Goal: Task Accomplishment & Management: Use online tool/utility

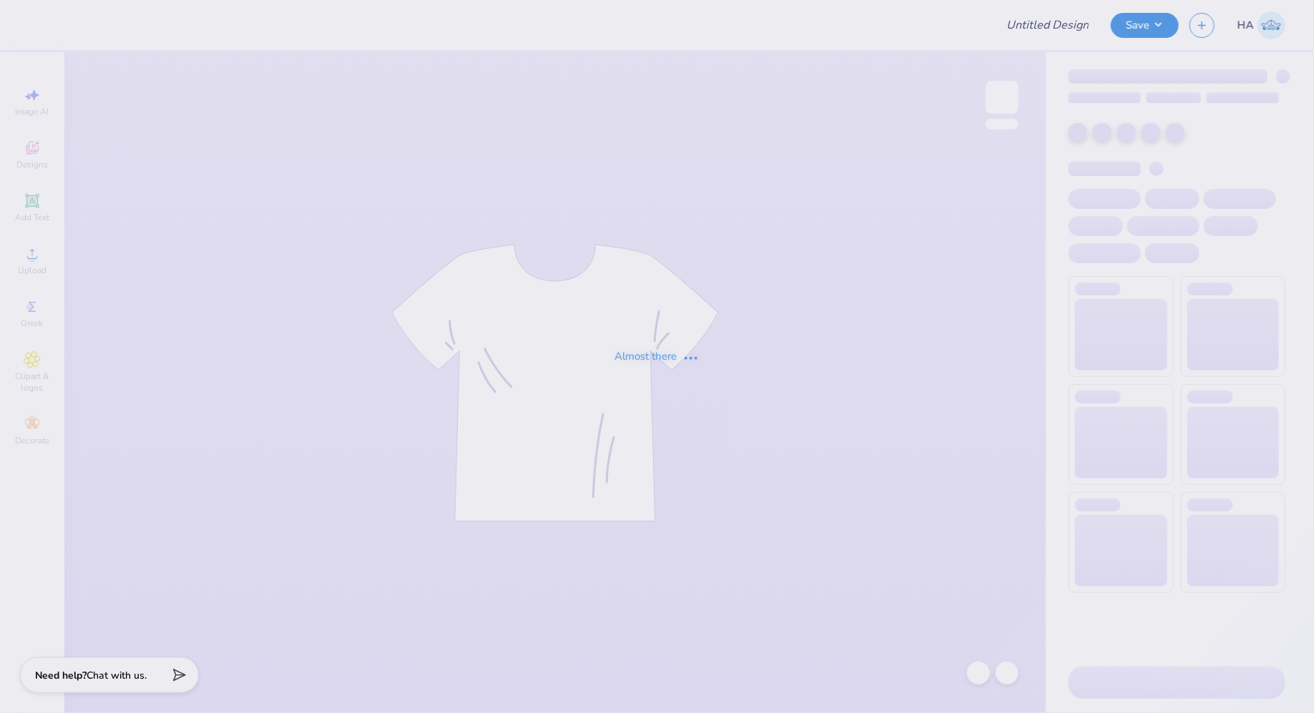
type input "Activities Team"
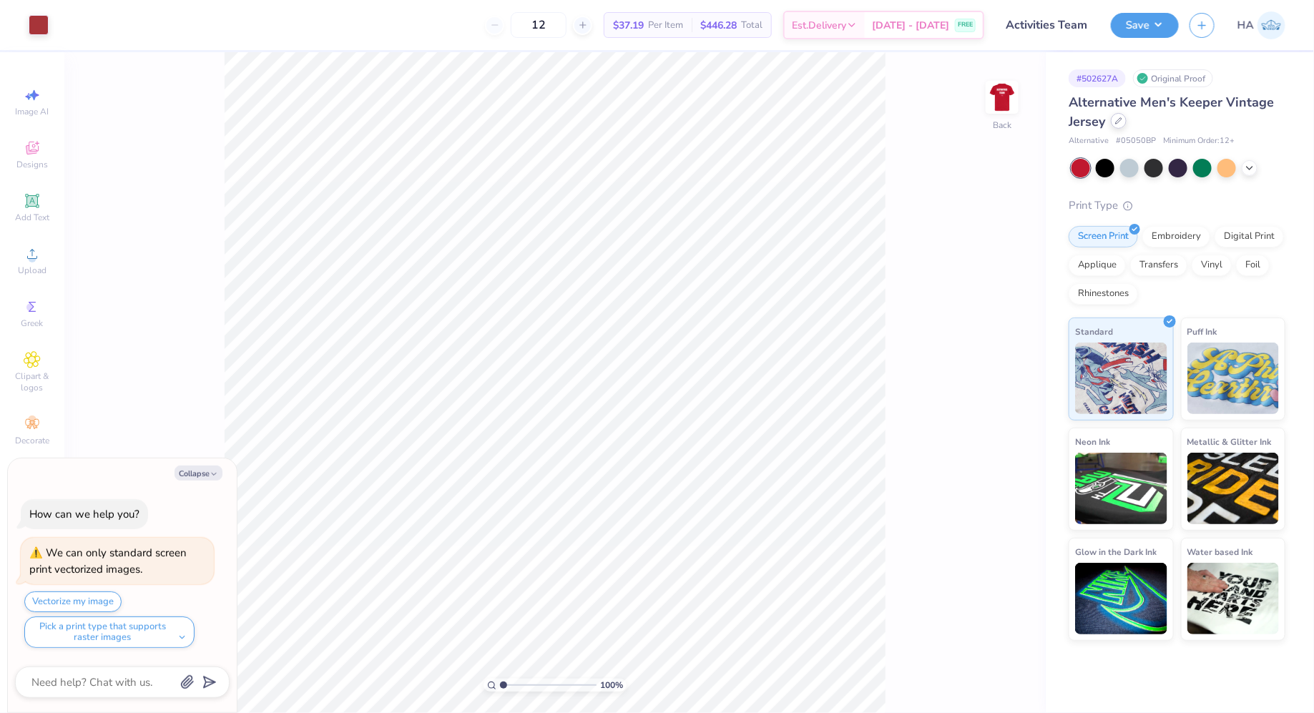
click at [1115, 118] on div at bounding box center [1119, 121] width 16 height 16
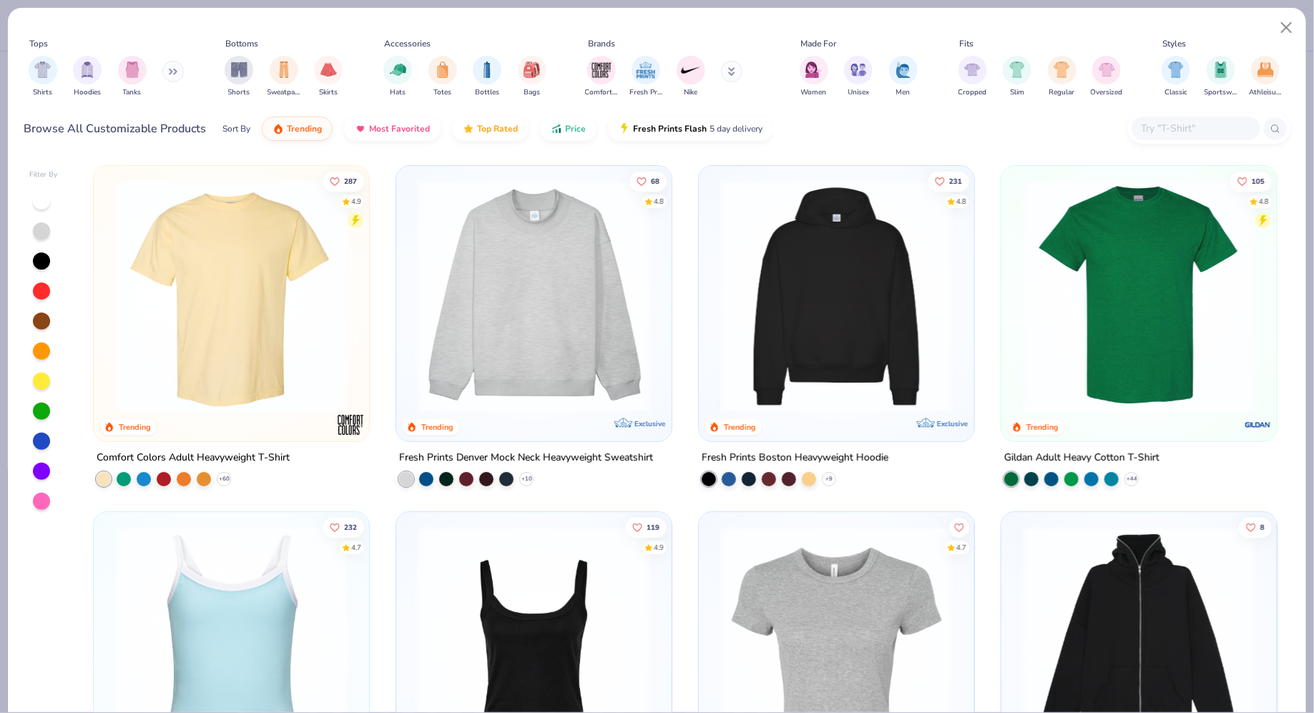
type textarea "x"
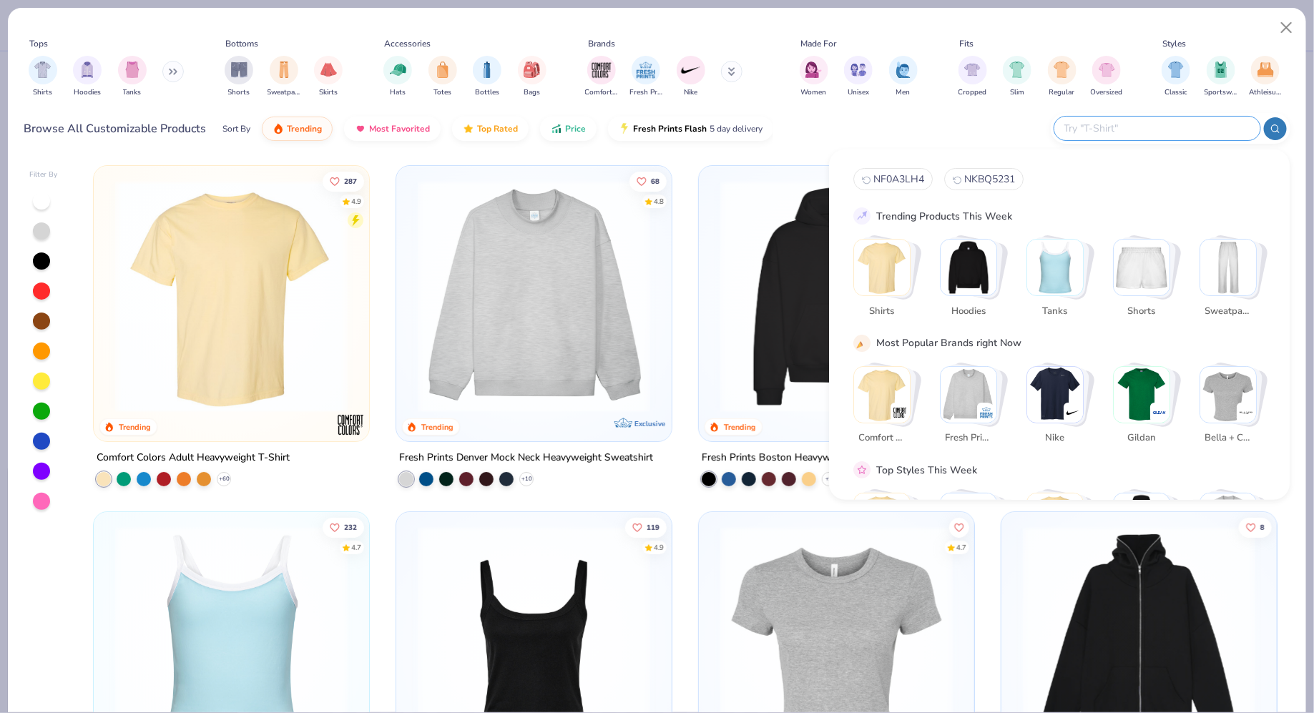
click at [1167, 135] on input "text" at bounding box center [1156, 128] width 187 height 16
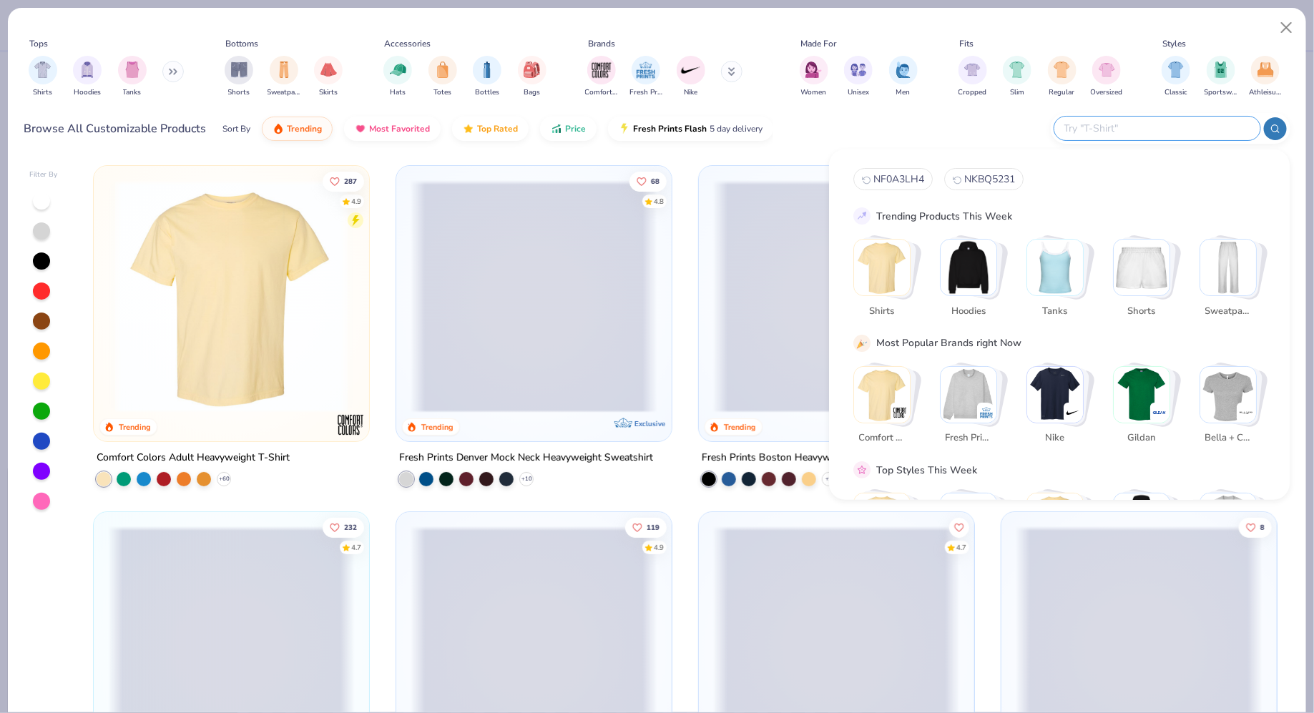
paste input "969"
type input "969"
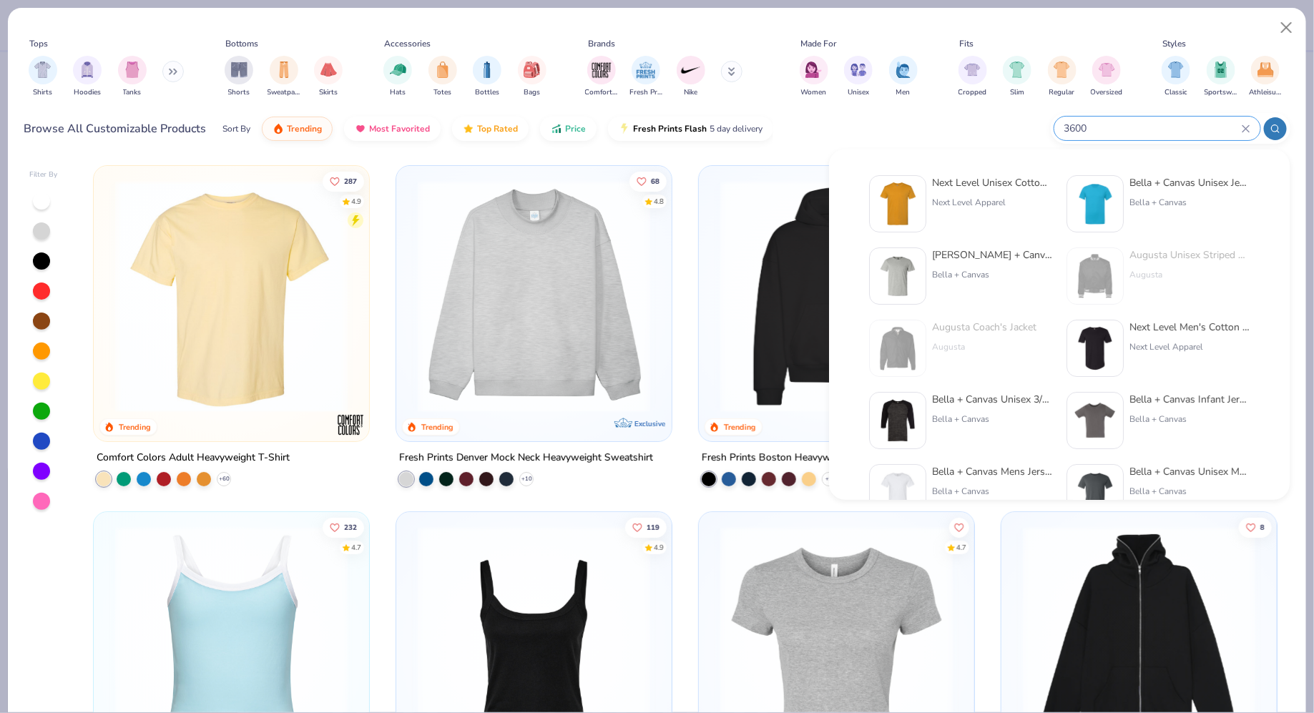
type input "3600"
click at [1019, 200] on div "Next Level Apparel" at bounding box center [992, 202] width 120 height 13
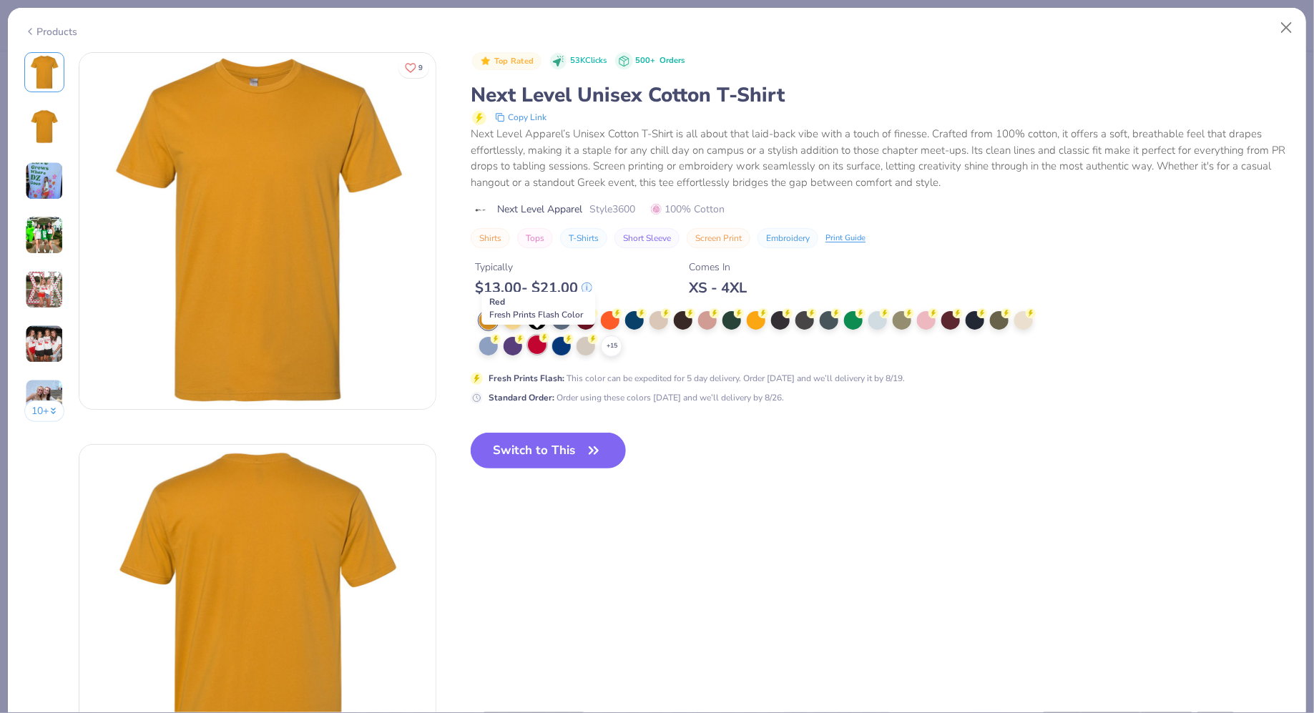
click at [546, 341] on icon at bounding box center [544, 338] width 10 height 10
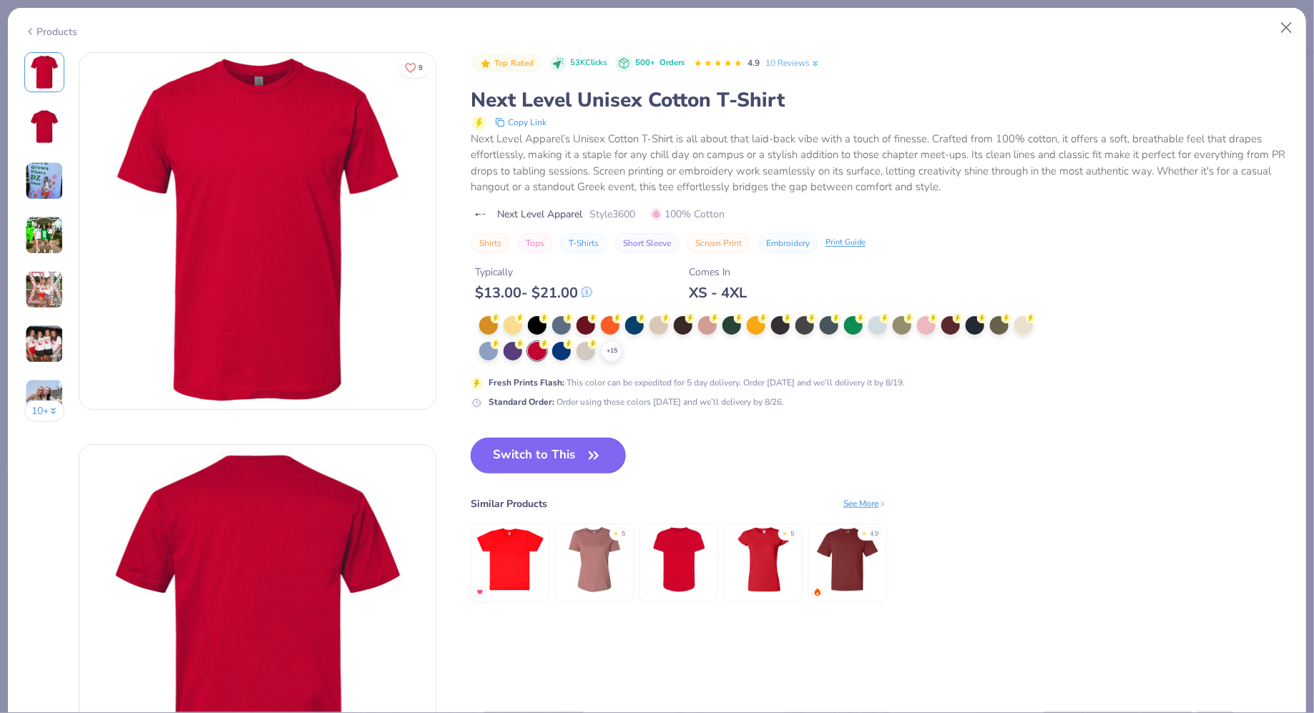
click at [547, 443] on button "Switch to This" at bounding box center [548, 456] width 155 height 36
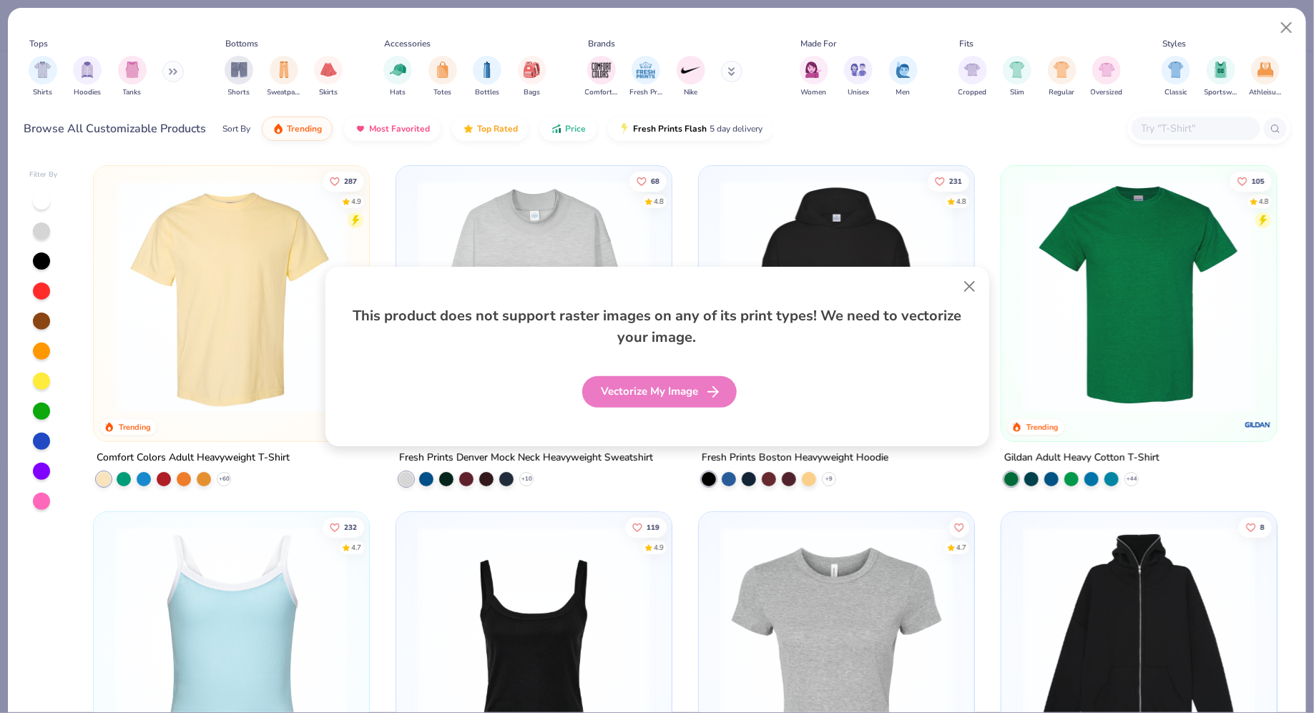
click at [625, 403] on div "Vectorize My Image" at bounding box center [659, 391] width 155 height 31
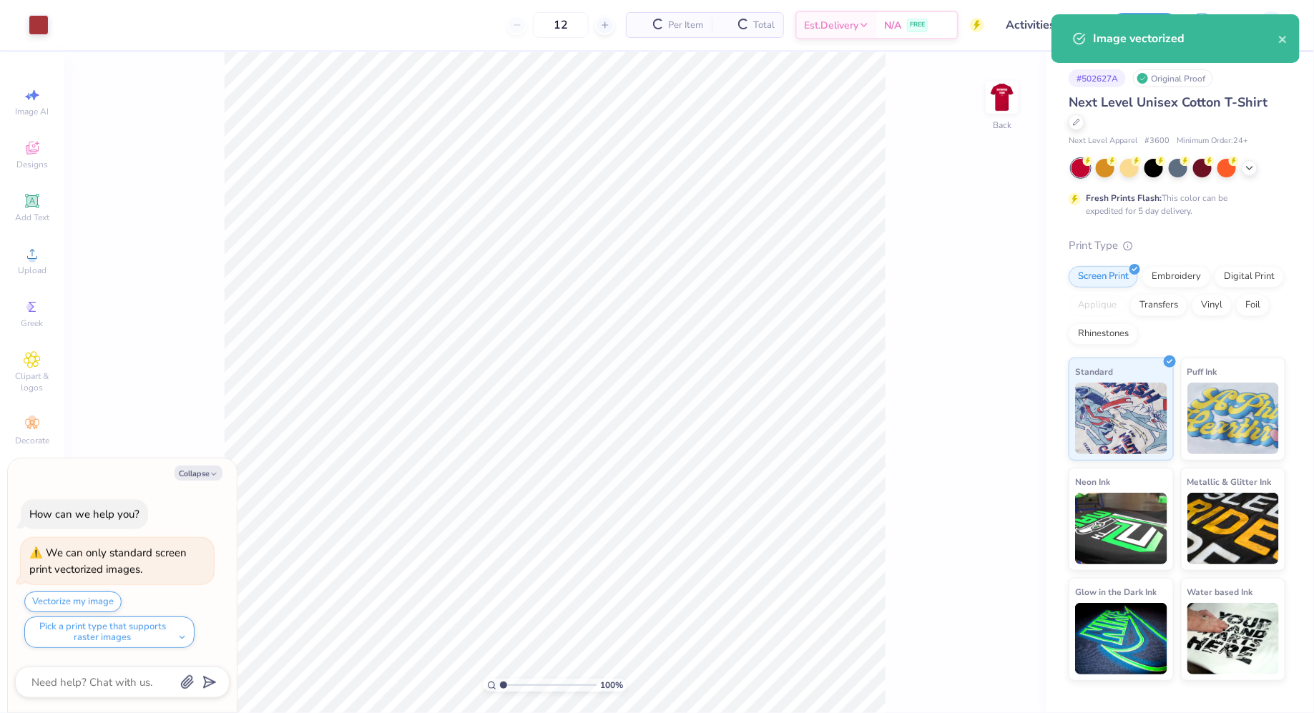
type textarea "x"
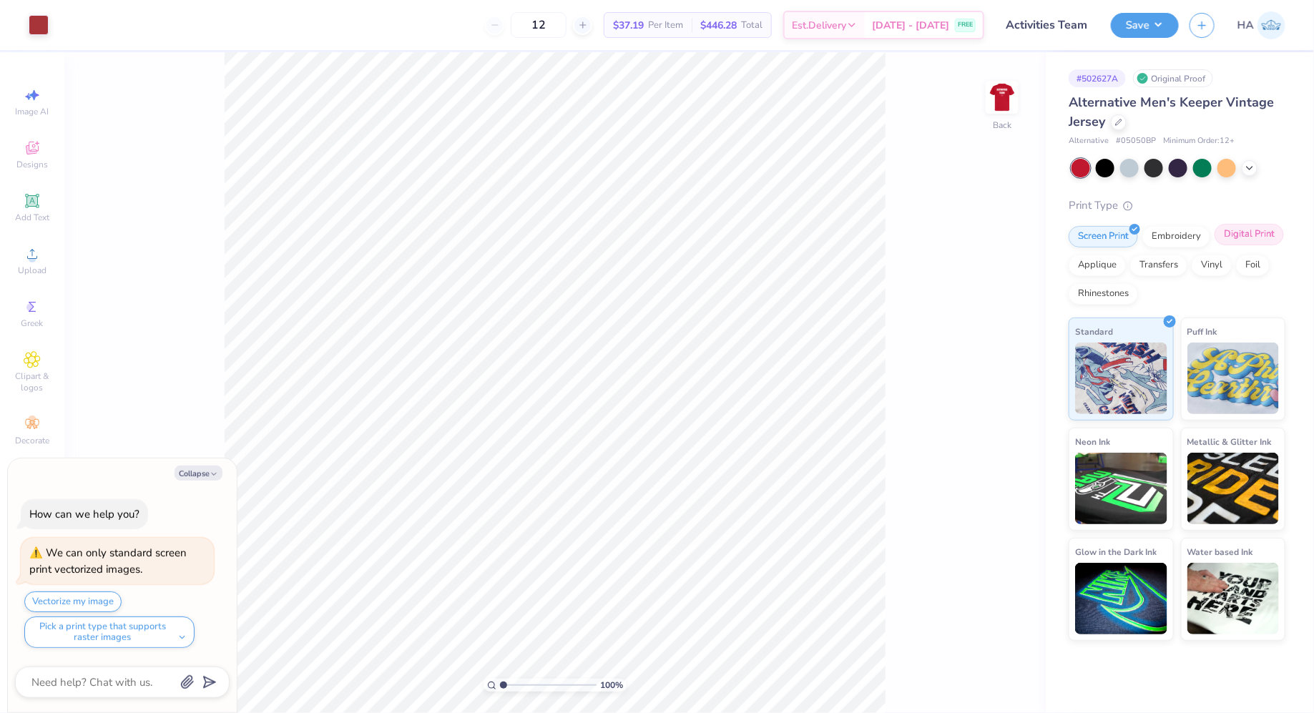
click at [1242, 233] on div "Digital Print" at bounding box center [1249, 234] width 69 height 21
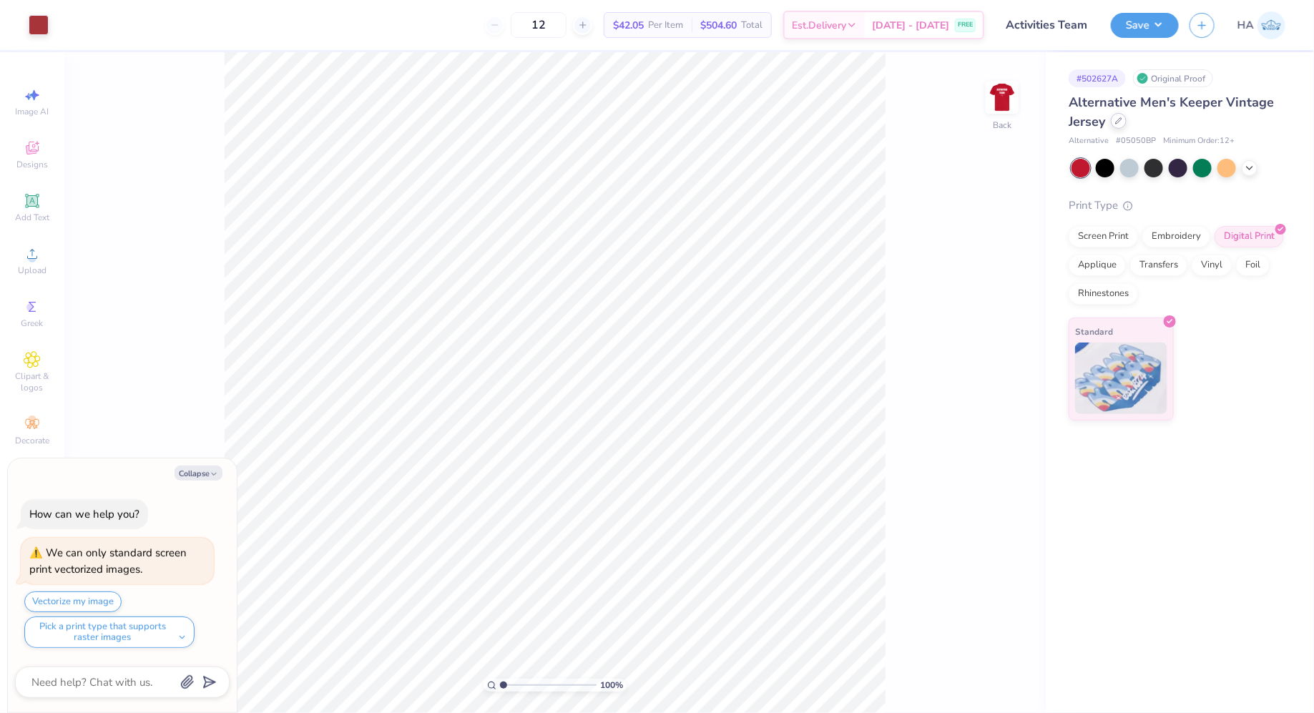
click at [1115, 117] on div at bounding box center [1119, 121] width 16 height 16
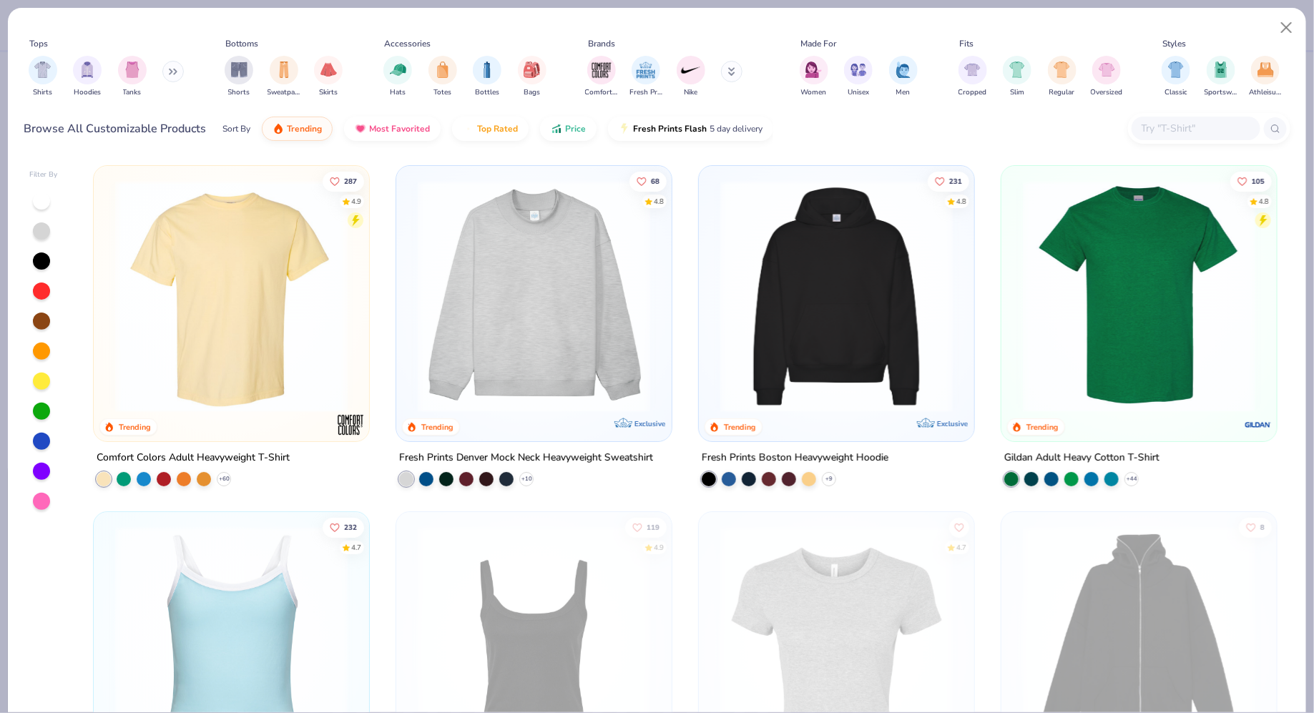
type textarea "x"
click at [1162, 132] on input "text" at bounding box center [1195, 128] width 110 height 16
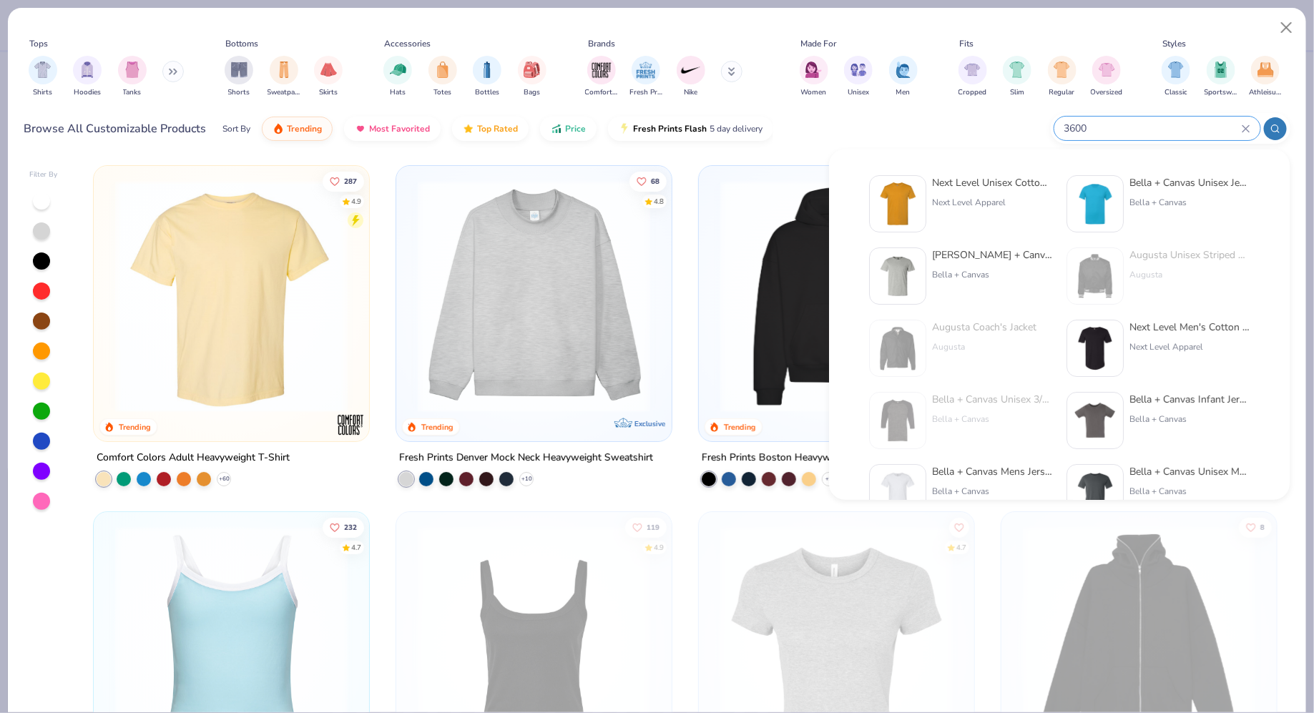
type input "3600"
click at [931, 207] on div "Next Level Unisex Cotton T-Shirt Next Level Apparel" at bounding box center [960, 203] width 183 height 57
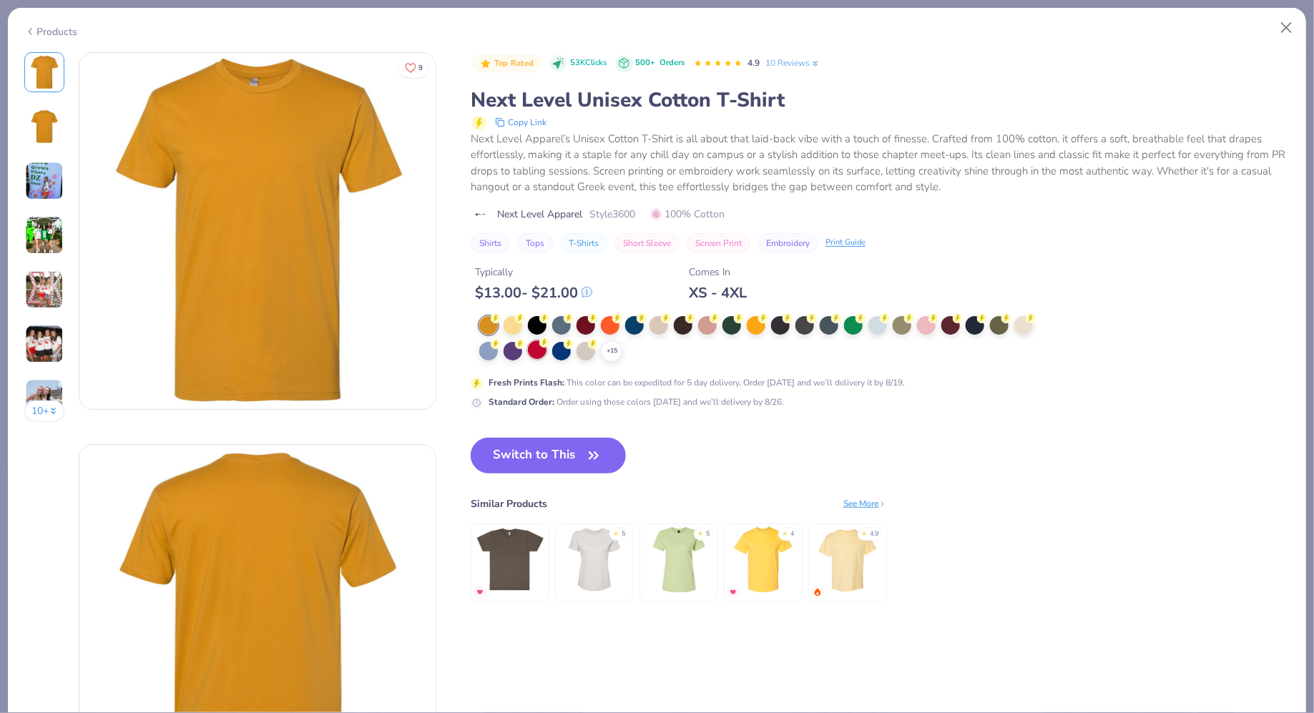
click at [546, 351] on div at bounding box center [537, 350] width 19 height 19
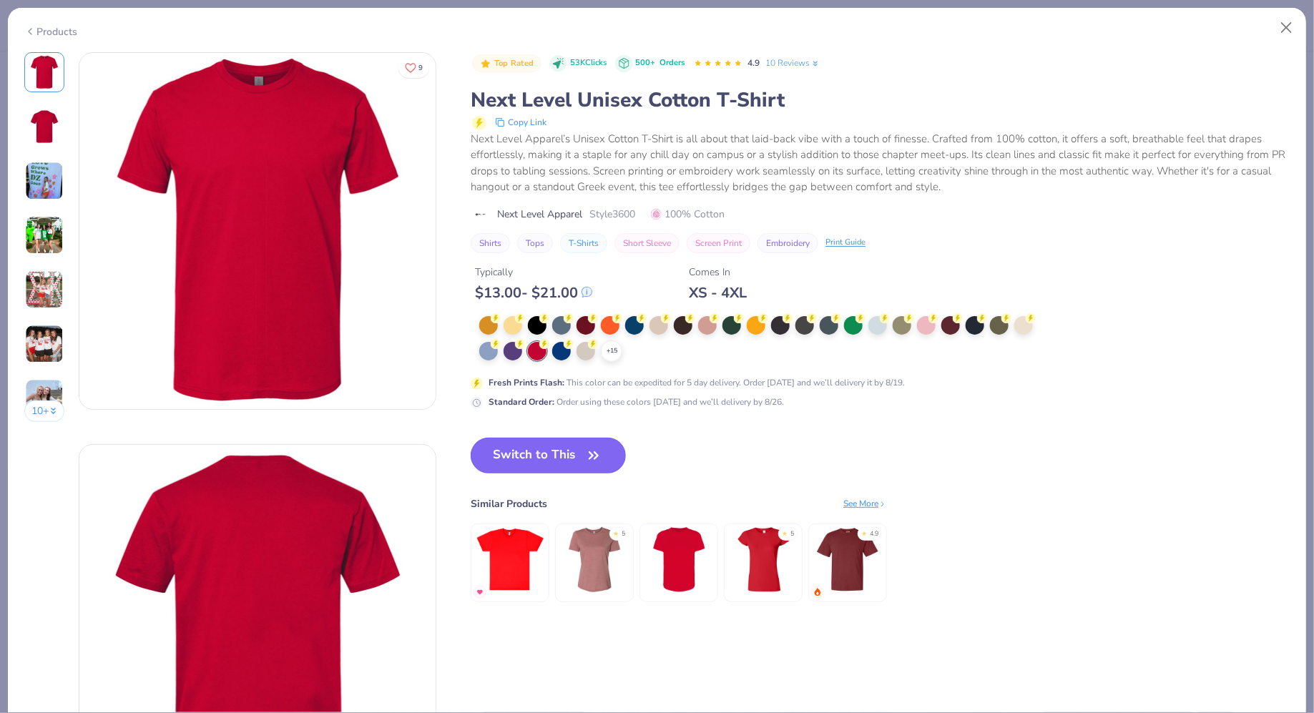
click at [533, 457] on button "Switch to This" at bounding box center [548, 456] width 155 height 36
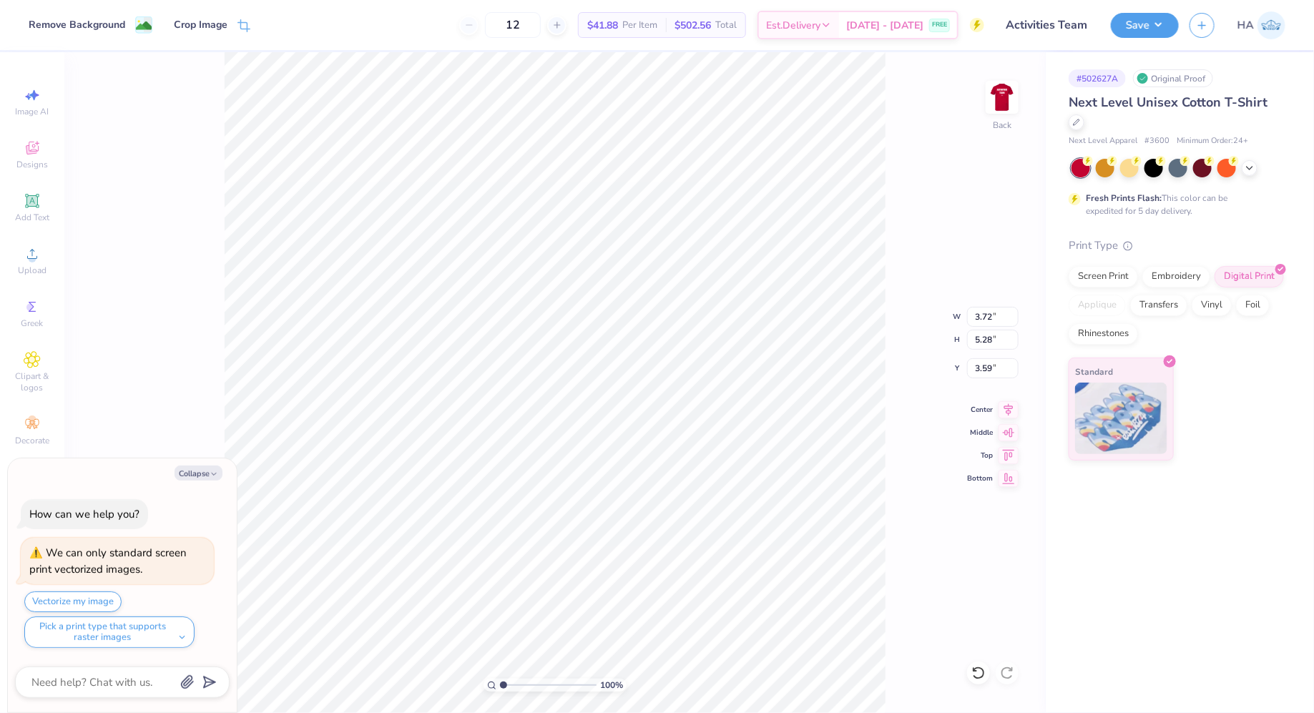
type textarea "x"
type input "3.00"
click at [990, 318] on input "3.72" at bounding box center [993, 317] width 52 height 20
click at [983, 312] on input "3.72" at bounding box center [993, 317] width 52 height 20
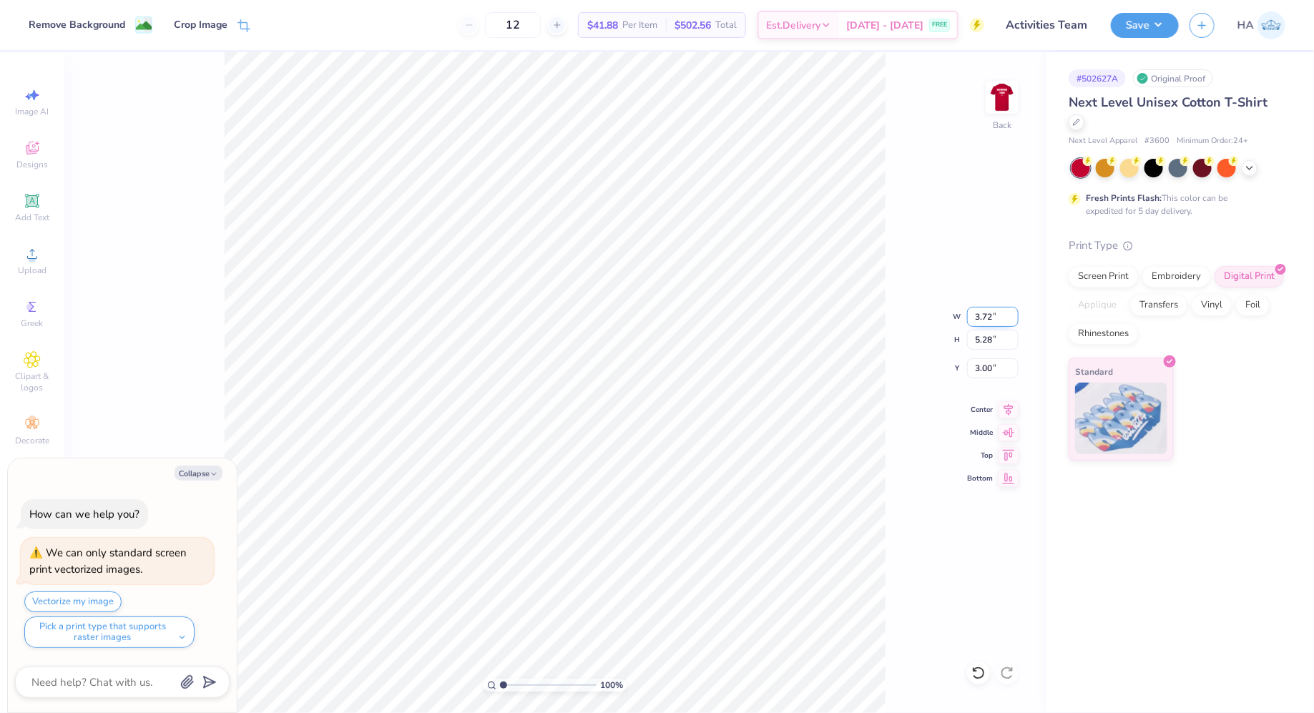
click at [983, 312] on input "3.72" at bounding box center [993, 317] width 52 height 20
click at [982, 336] on input "5.28" at bounding box center [993, 340] width 52 height 20
type input "5"
type textarea "x"
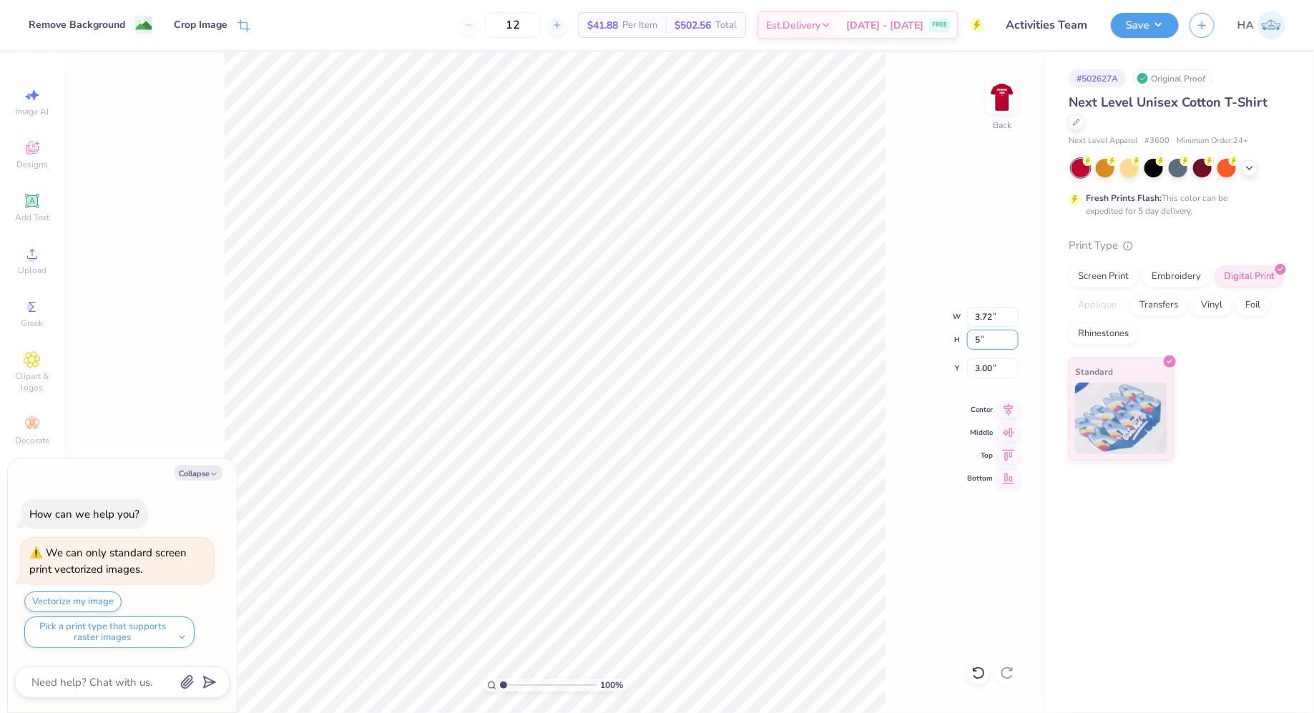
type input "3.53"
type input "5.00"
type input "3.14"
click at [982, 357] on div "100 % Back W 3.53 3.53 " H 5.00 5.00 " Y 3.14 3.14 " Center Middle Top Bottom" at bounding box center [555, 382] width 982 height 661
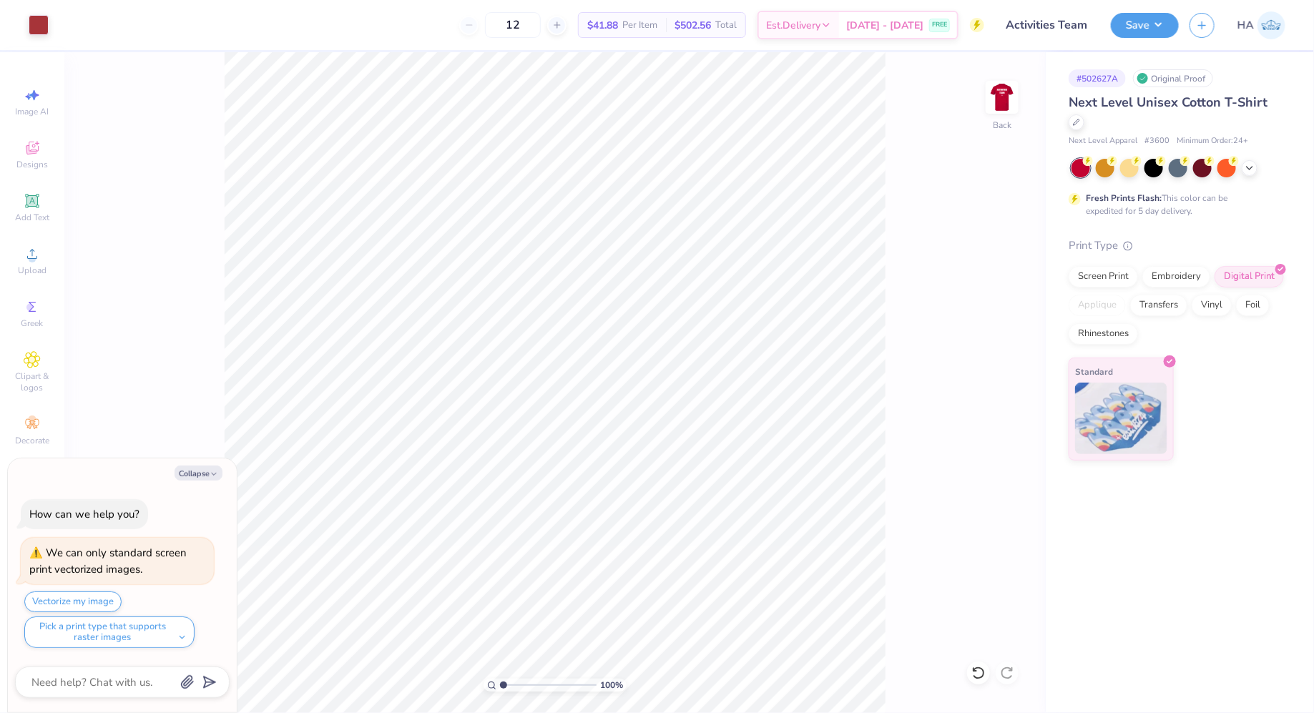
type textarea "x"
click at [989, 368] on input "3.14" at bounding box center [993, 368] width 52 height 20
type input "3"
type textarea "x"
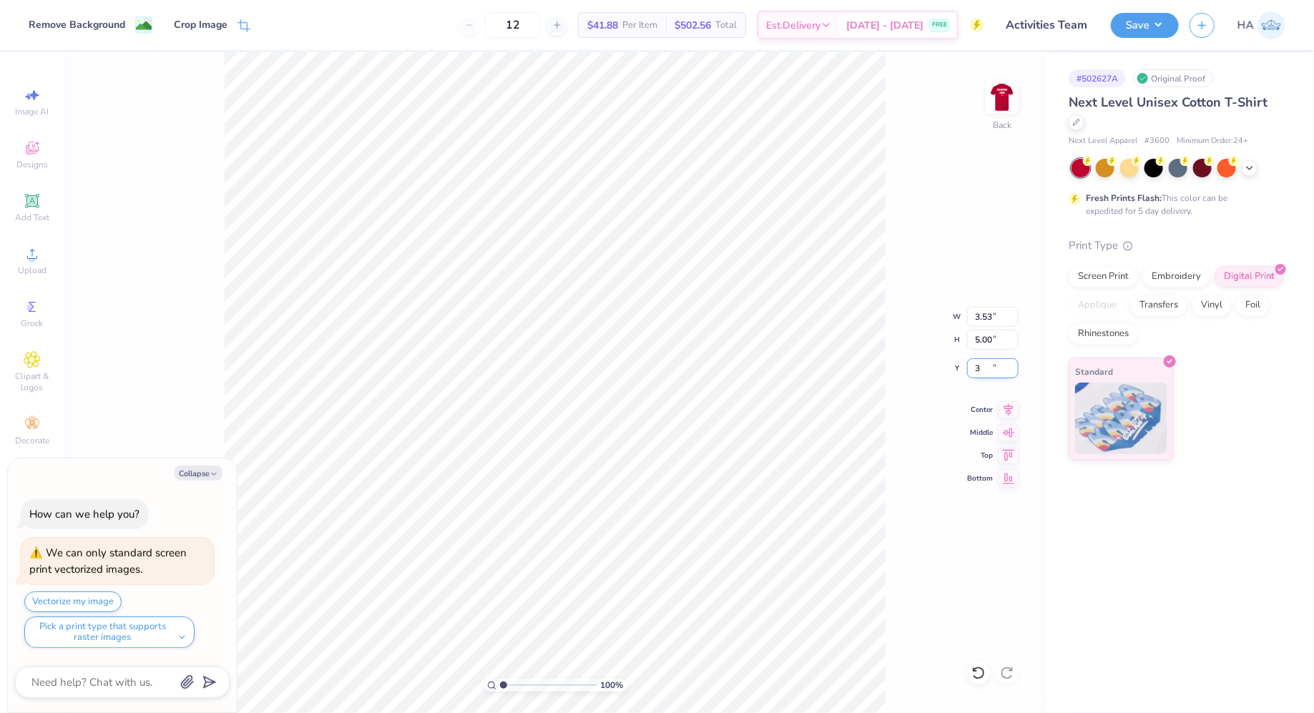
type input "3.00"
click at [994, 97] on img at bounding box center [1002, 97] width 57 height 57
type textarea "x"
click at [988, 321] on input "11.06" at bounding box center [993, 328] width 52 height 20
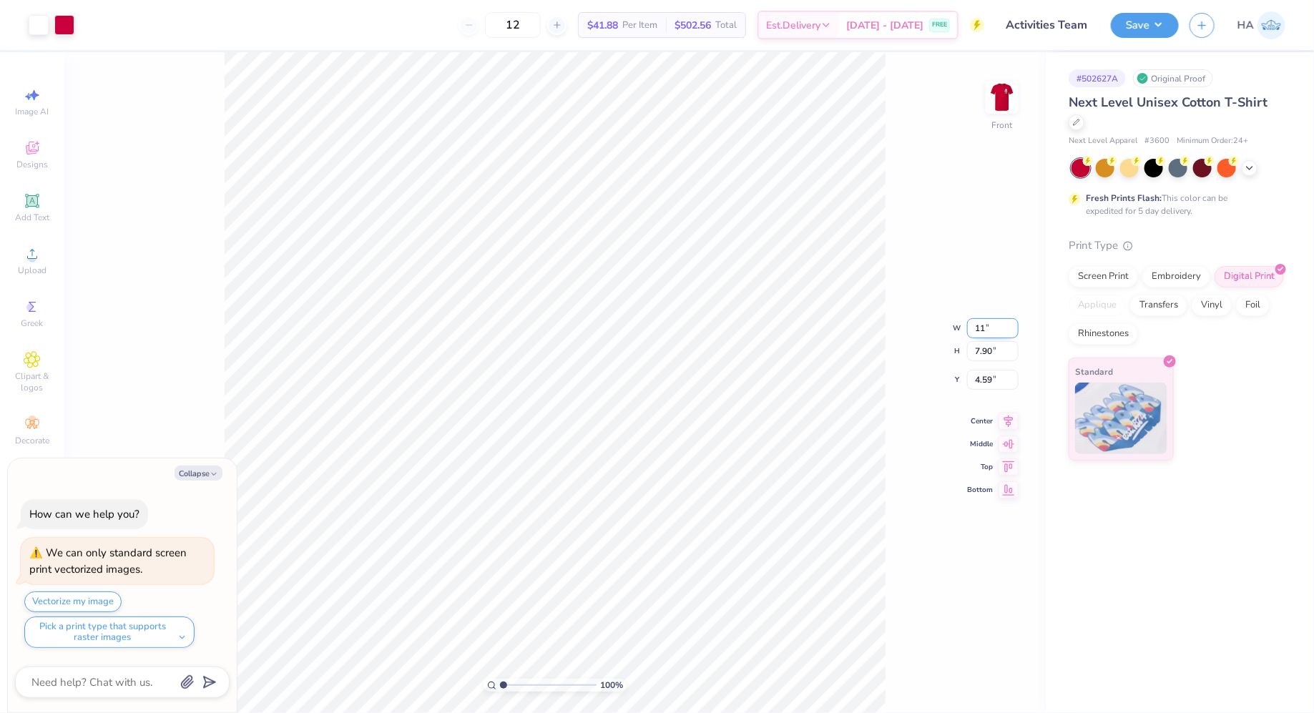
type input "11"
type textarea "x"
type input "11.00"
type input "7.86"
click at [984, 366] on input "4.62" at bounding box center [993, 368] width 52 height 20
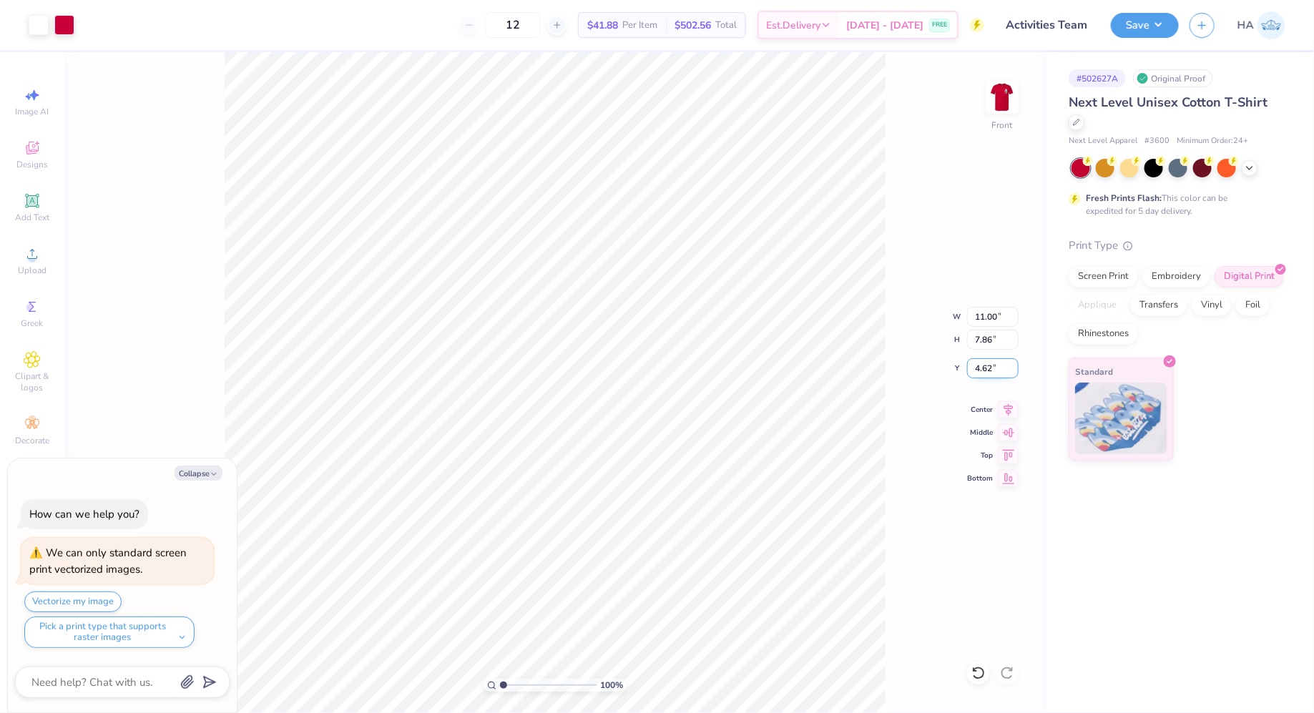
click at [984, 366] on input "4.62" at bounding box center [993, 368] width 52 height 20
type input "4.5"
type textarea "x"
type input "4.50"
click at [1014, 100] on img at bounding box center [1002, 97] width 57 height 57
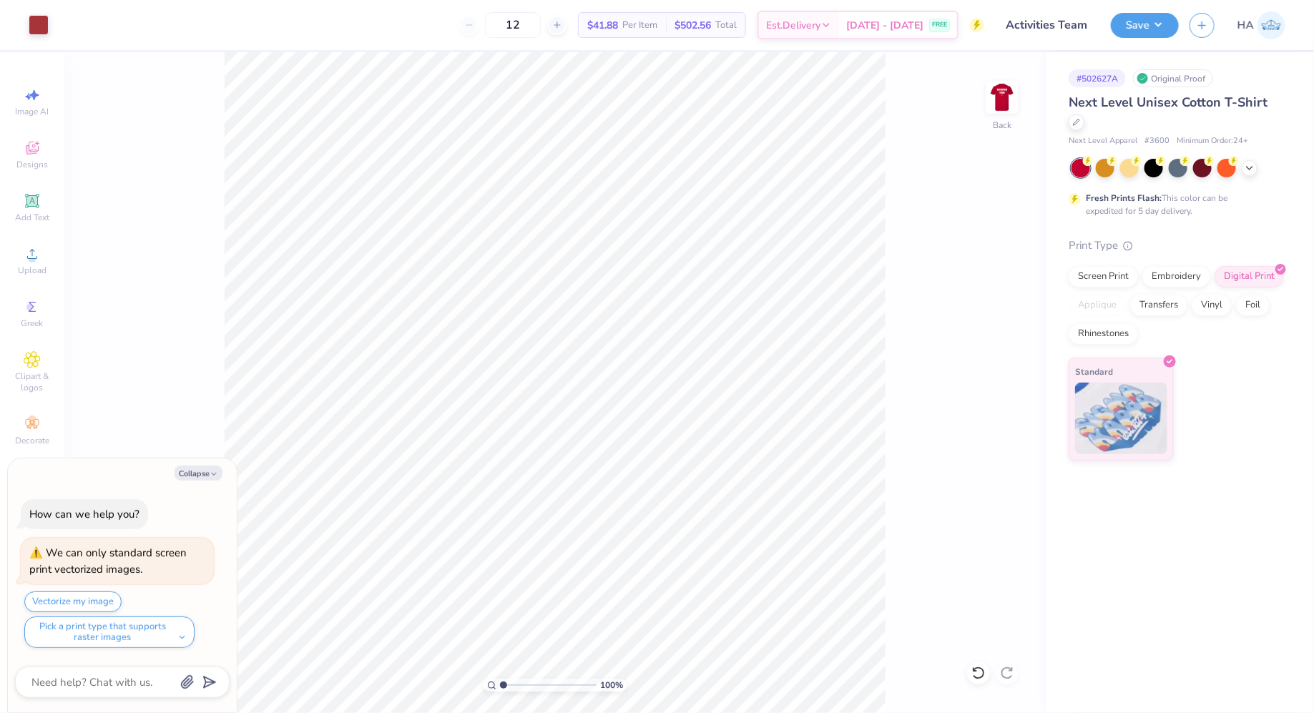
click at [1014, 100] on img at bounding box center [1002, 97] width 29 height 29
click at [1154, 11] on div "Save HA" at bounding box center [1212, 25] width 203 height 50
click at [1150, 21] on button "Save" at bounding box center [1145, 23] width 68 height 25
type textarea "x"
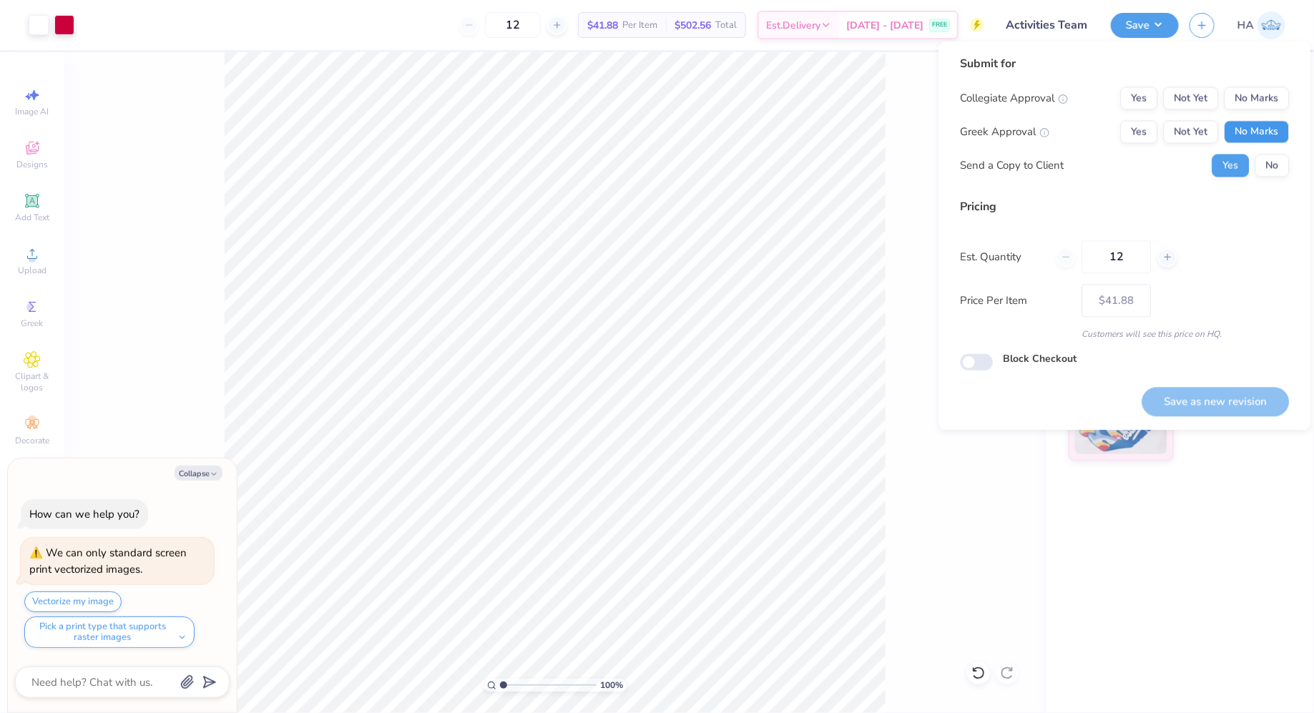
click at [1255, 124] on button "No Marks" at bounding box center [1257, 132] width 65 height 23
click at [1255, 104] on button "No Marks" at bounding box center [1257, 98] width 65 height 23
click at [1180, 381] on div "Save as new revision" at bounding box center [1216, 393] width 147 height 45
click at [1180, 388] on button "Save as new revision" at bounding box center [1216, 401] width 147 height 29
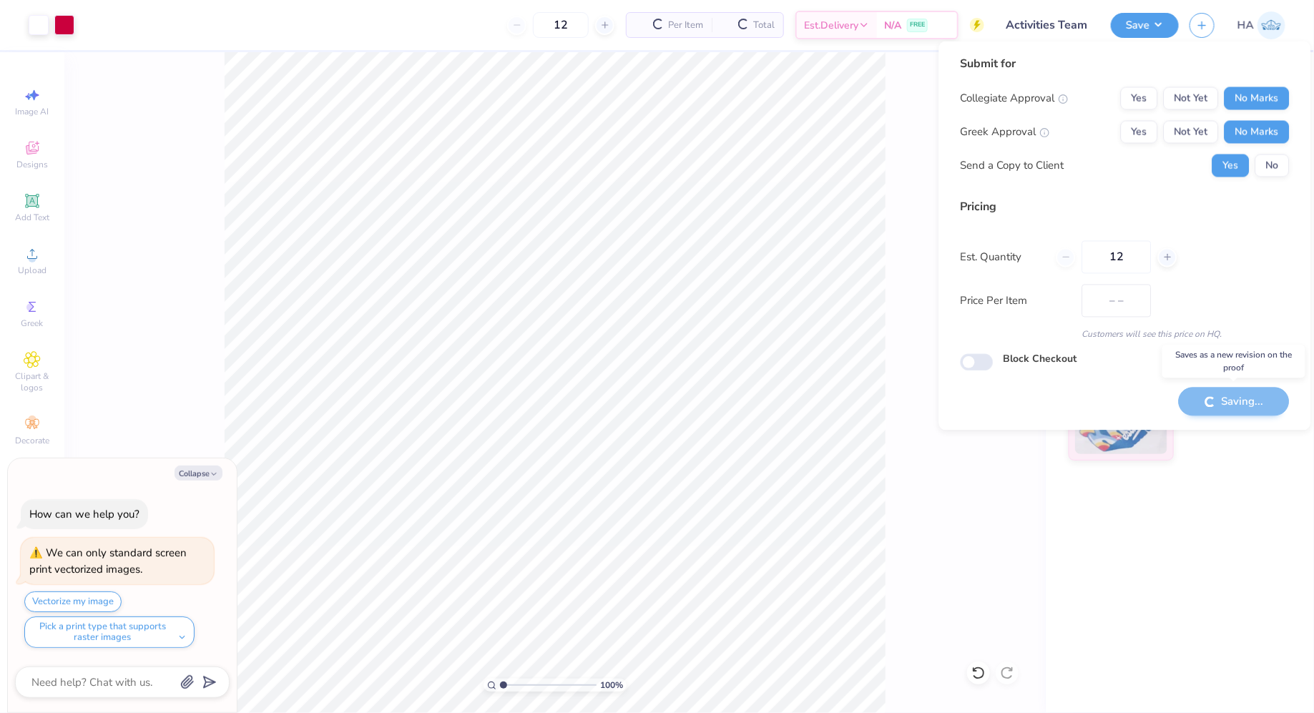
type input "$41.88"
